Goal: Navigation & Orientation: Find specific page/section

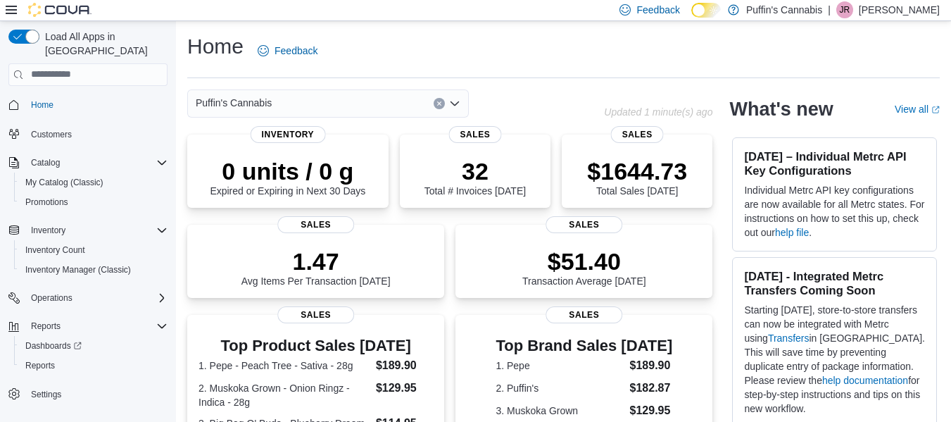
click at [527, 79] on div "Home Feedback Puffin's Cannabis Updated 1 minute(s) ago 0 units / 0 g Expired o…" at bounding box center [563, 429] width 775 height 817
